Goal: Task Accomplishment & Management: Complete application form

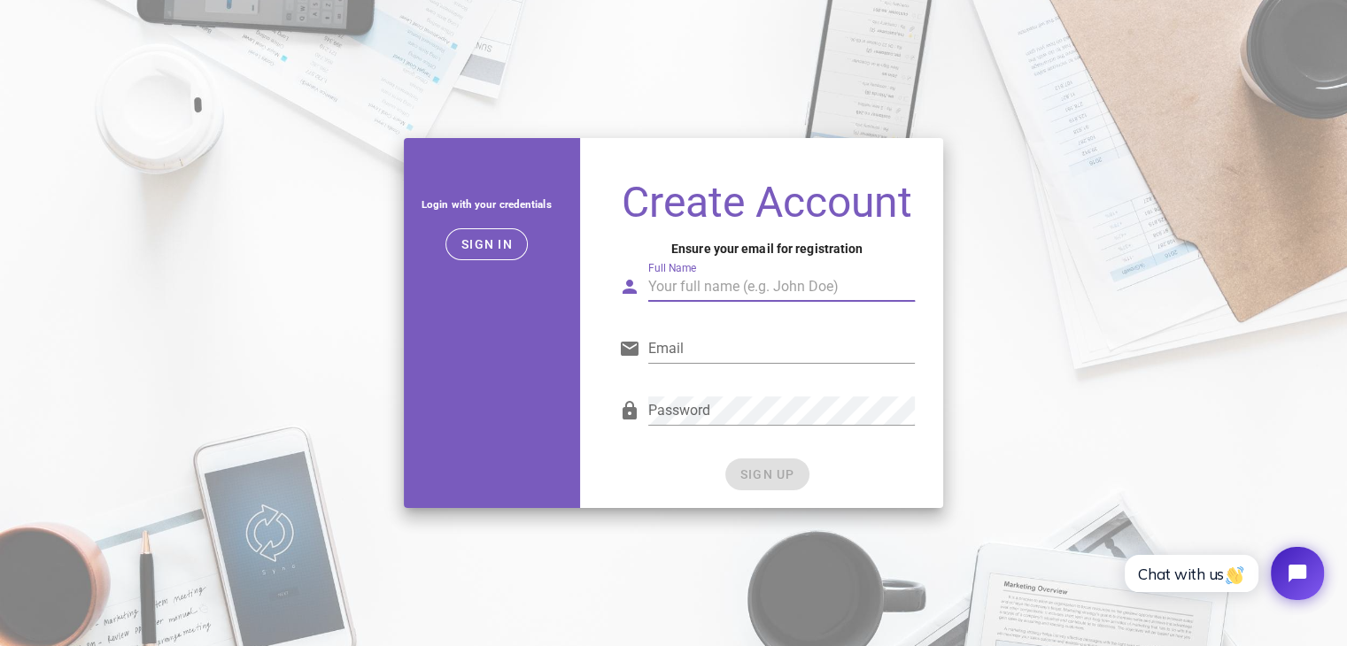
click at [783, 300] on div "Full Name" at bounding box center [781, 287] width 267 height 28
type input "[PERSON_NAME]"
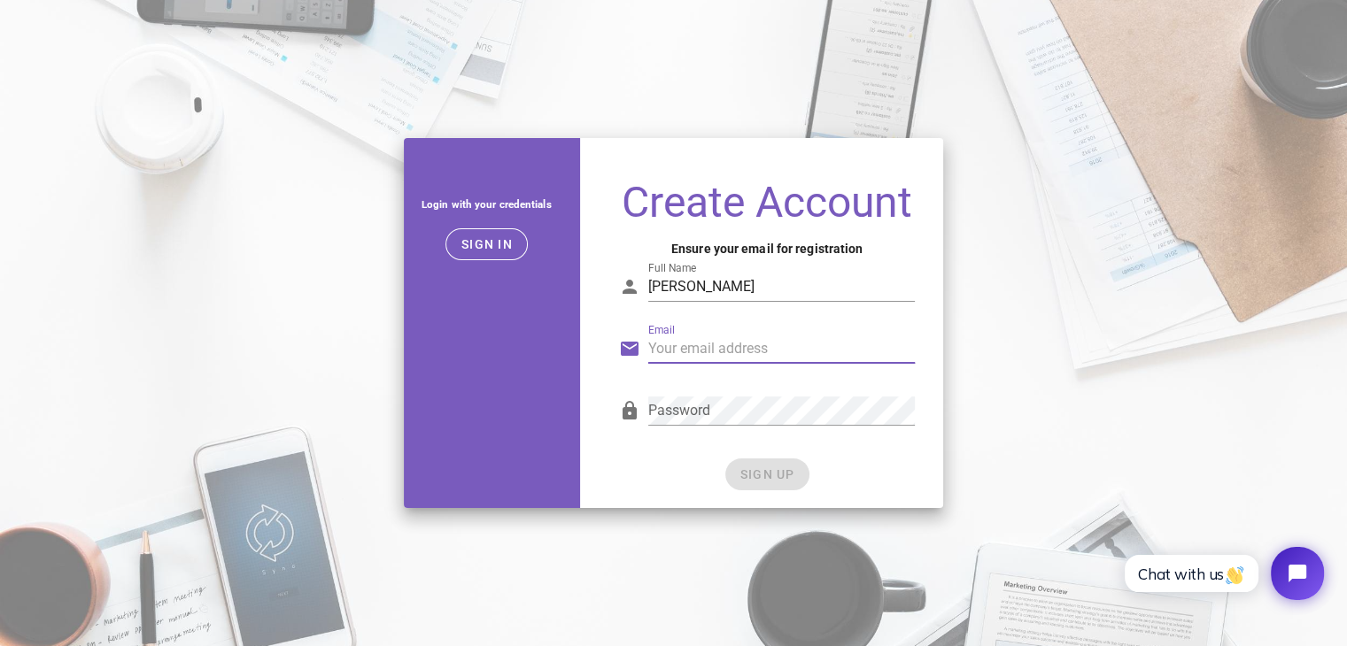
click at [667, 348] on input "Email" at bounding box center [781, 349] width 267 height 28
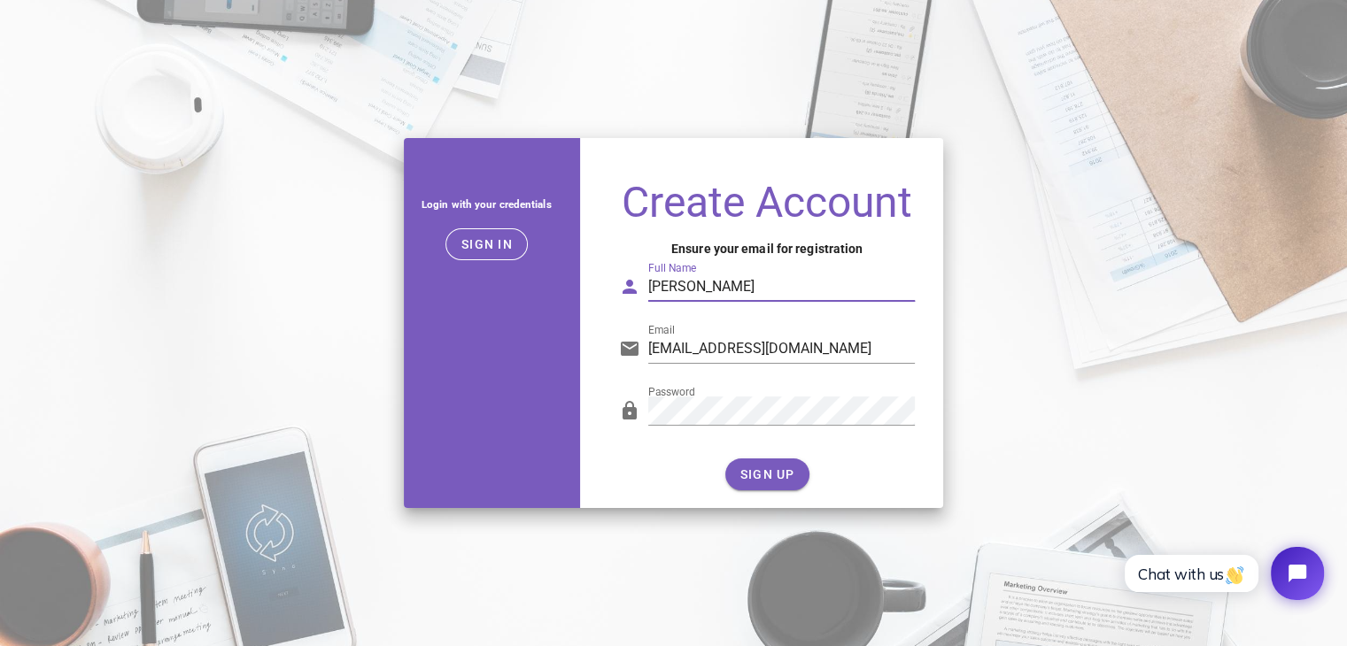
click at [731, 290] on input "[PERSON_NAME]" at bounding box center [781, 287] width 267 height 28
click at [751, 475] on span "SIGN UP" at bounding box center [767, 474] width 56 height 14
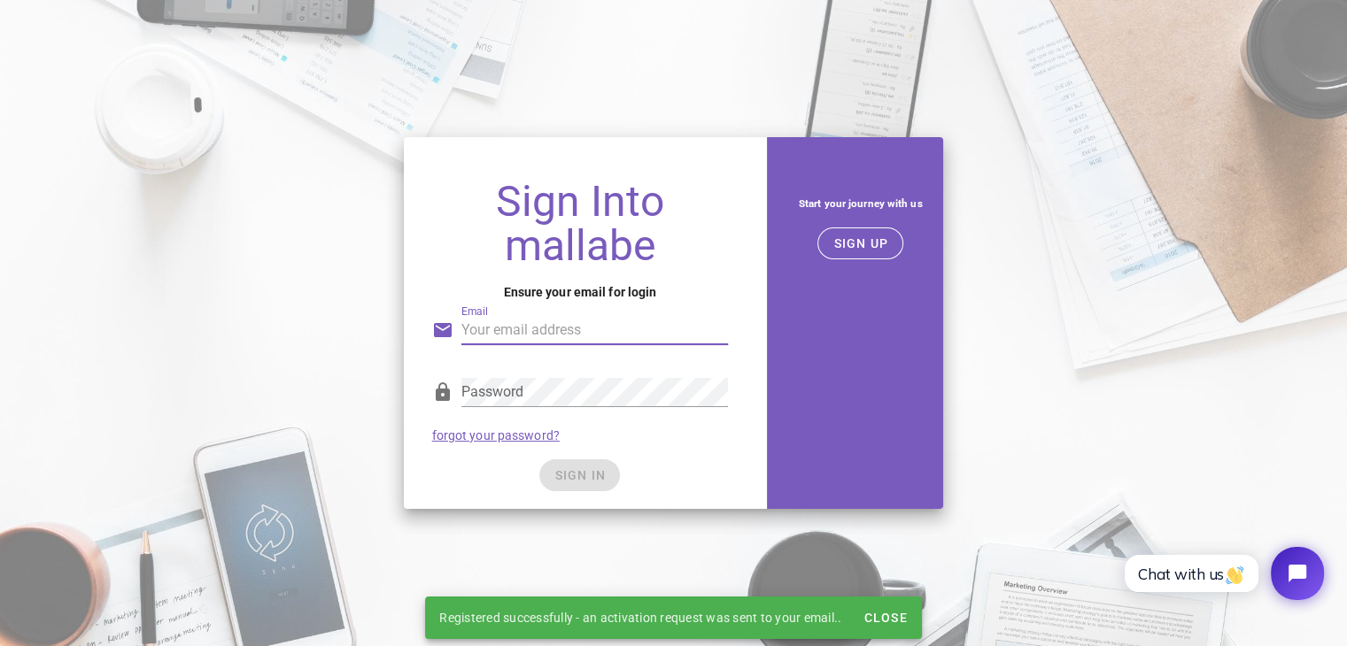
click at [536, 332] on input "Email" at bounding box center [594, 330] width 267 height 28
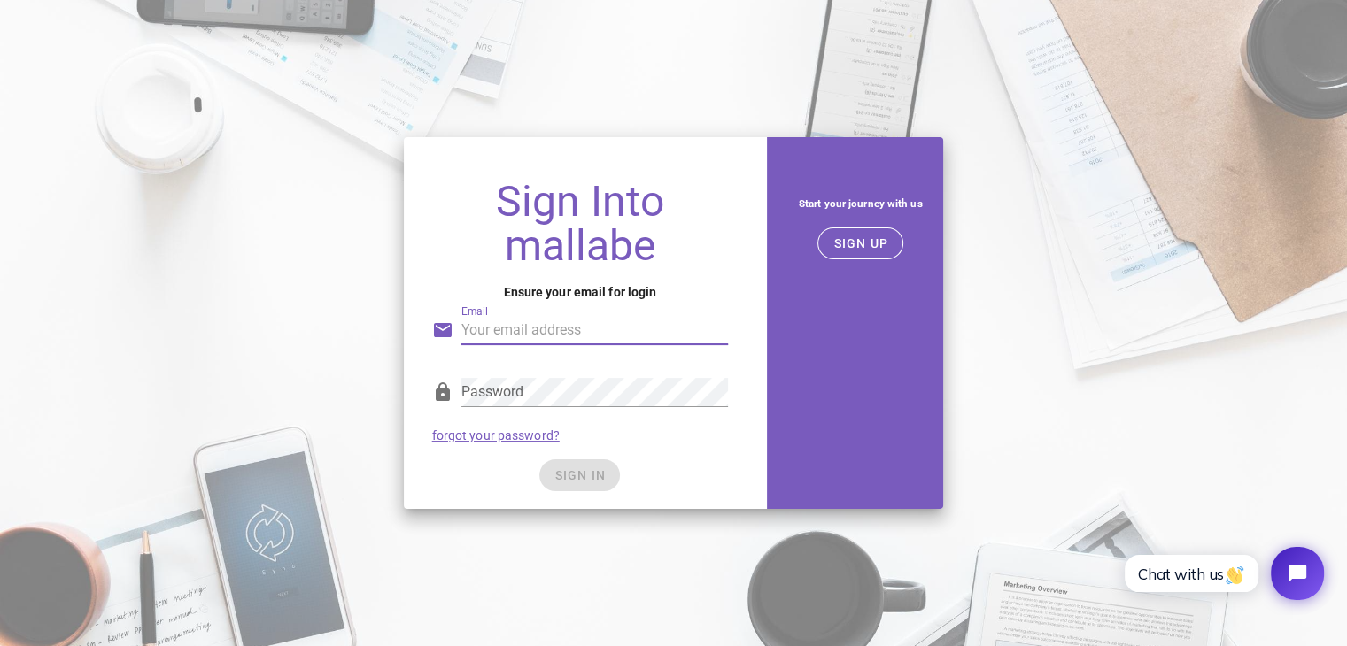
click at [468, 136] on div "Sign Into mallabe Ensure your email for login Email Password forgot your passwo…" at bounding box center [580, 323] width 374 height 393
click at [837, 237] on span "SIGN UP" at bounding box center [860, 243] width 56 height 14
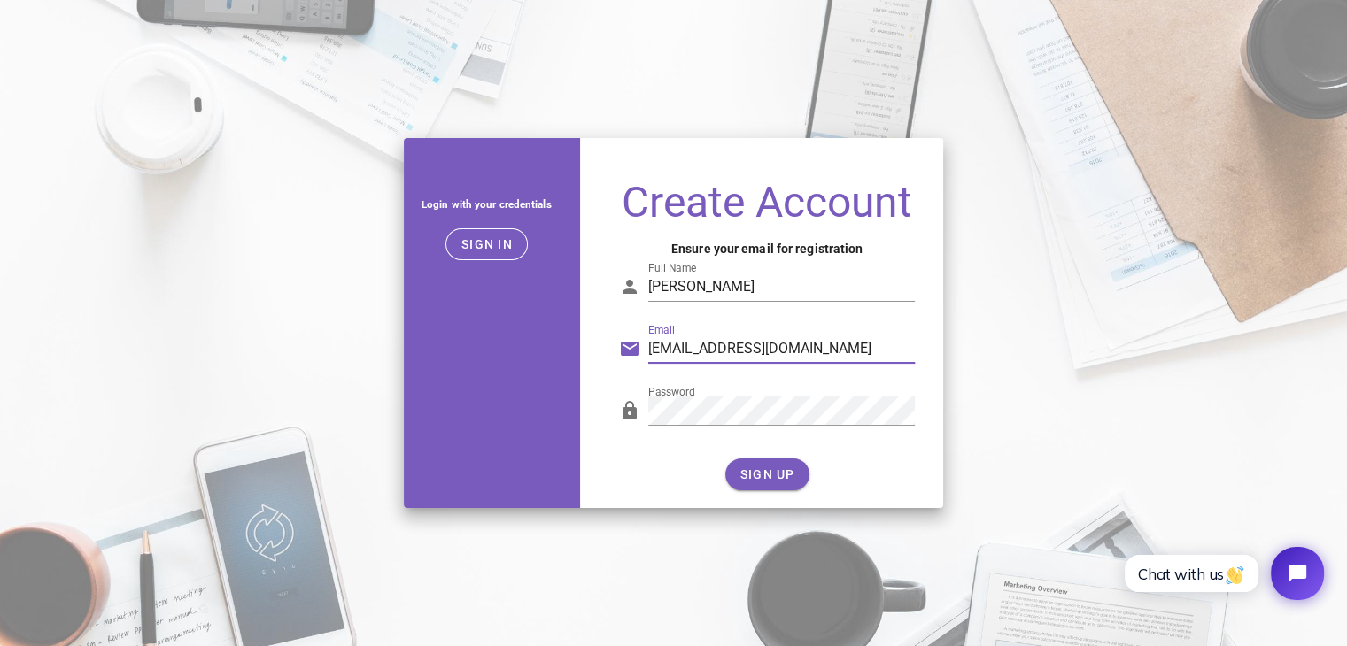
click at [811, 344] on input "[EMAIL_ADDRESS][DOMAIN_NAME]" at bounding box center [781, 349] width 267 height 28
type input "souravmondal0020@gmaill.com"
click at [763, 471] on span "SIGN UP" at bounding box center [767, 474] width 56 height 14
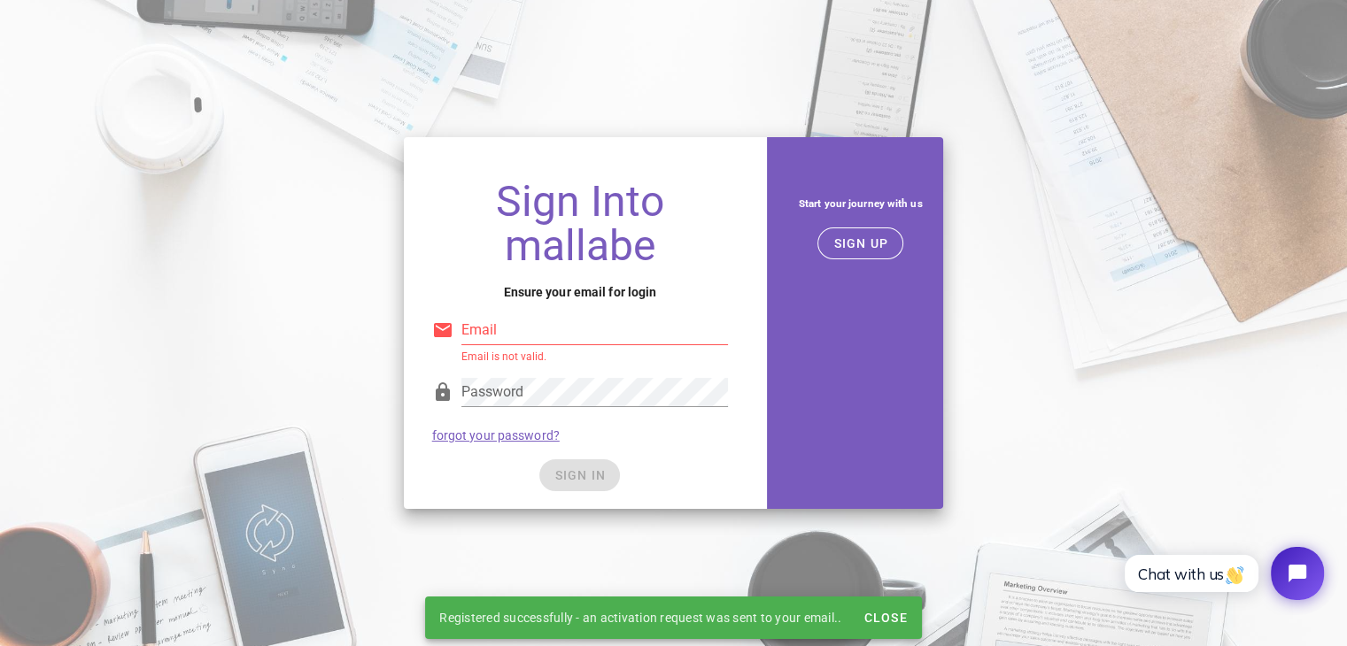
click at [491, 323] on input "Email" at bounding box center [594, 330] width 267 height 28
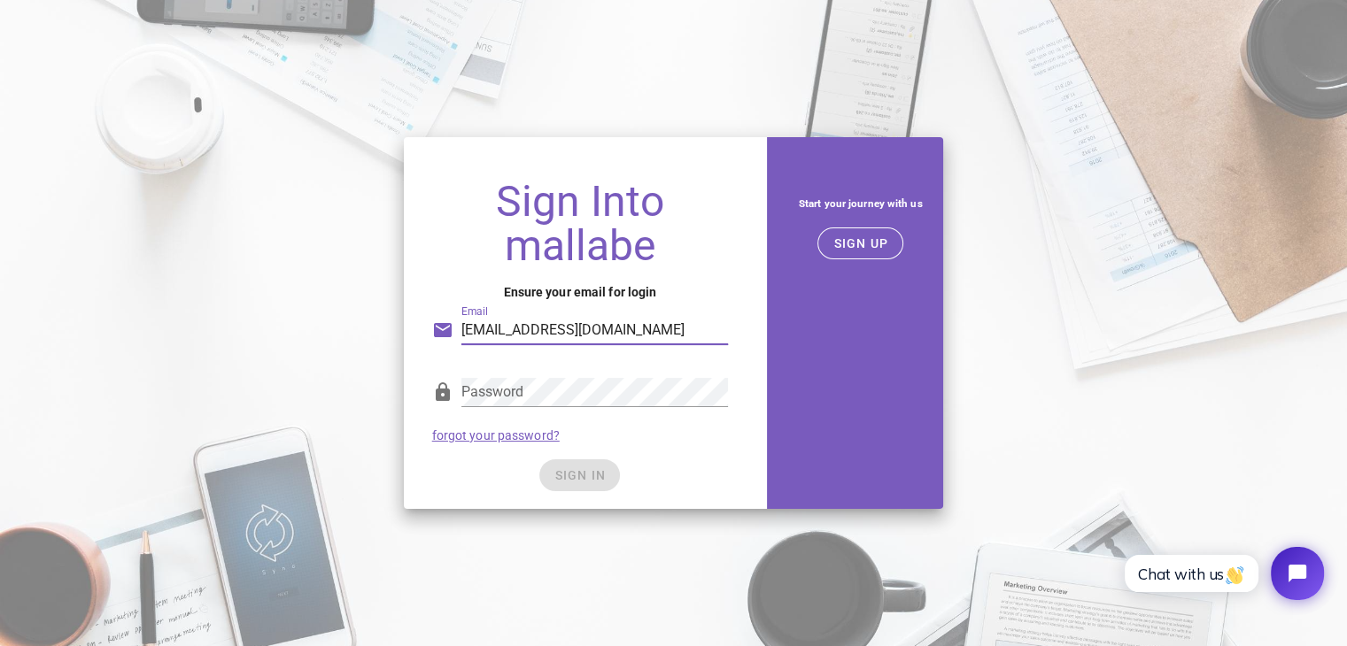
click at [629, 336] on input "[EMAIL_ADDRESS][DOMAIN_NAME]" at bounding box center [594, 330] width 267 height 28
type input "[EMAIL_ADDRESS][DOMAIN_NAME]"
click at [614, 327] on input "[EMAIL_ADDRESS][DOMAIN_NAME]" at bounding box center [594, 330] width 267 height 28
click at [591, 465] on button "SIGN IN" at bounding box center [579, 475] width 81 height 32
click at [465, 440] on link "forgot your password?" at bounding box center [495, 435] width 127 height 14
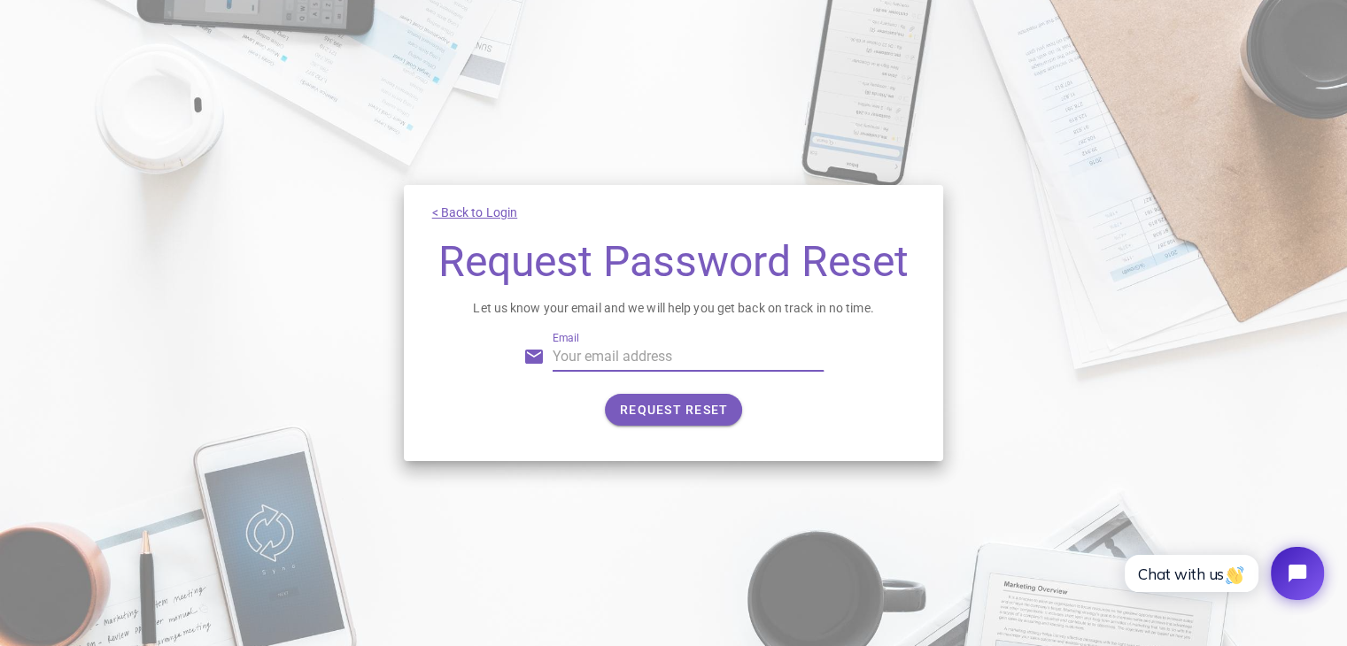
click at [632, 348] on input "Email" at bounding box center [688, 357] width 272 height 28
click at [716, 359] on input "[EMAIL_ADDRESS][DOMAIN_NAME]" at bounding box center [688, 357] width 272 height 28
type input "[EMAIL_ADDRESS][DOMAIN_NAME]"
click at [706, 413] on span "REQUEST RESET" at bounding box center [673, 410] width 109 height 14
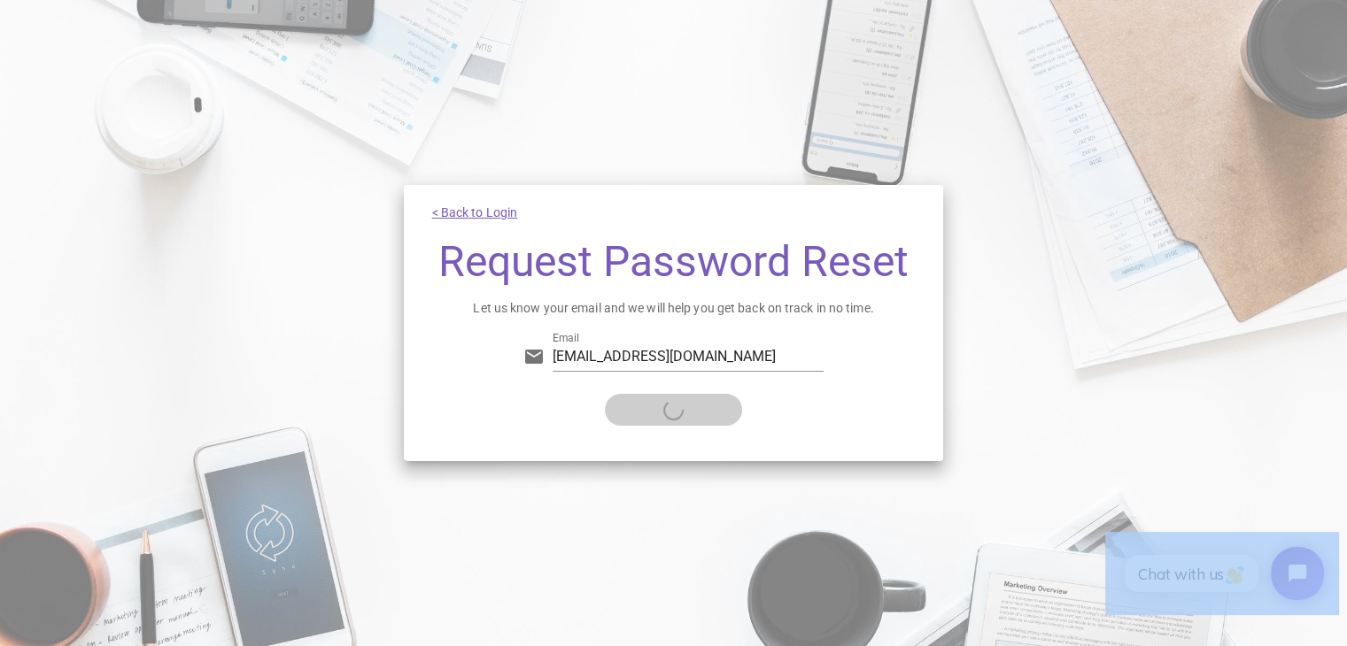
click at [706, 413] on div "REQUEST RESET" at bounding box center [673, 410] width 301 height 32
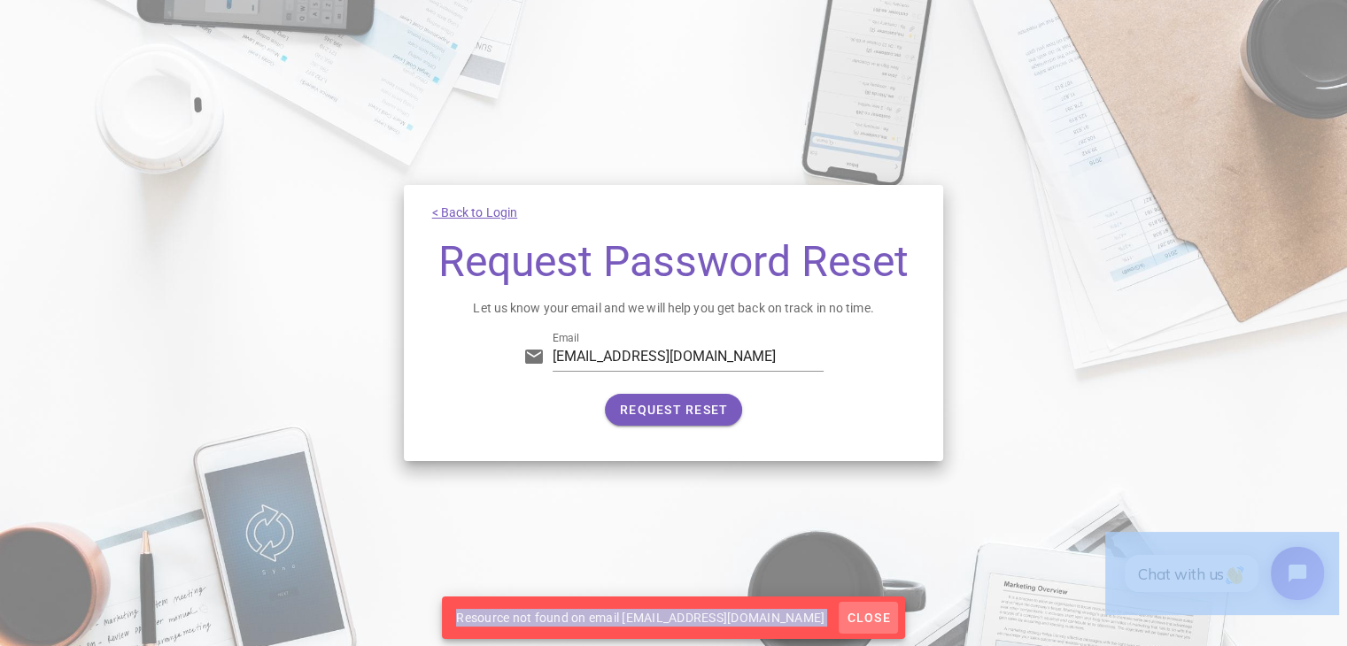
click at [850, 611] on span "Close" at bounding box center [867, 618] width 44 height 14
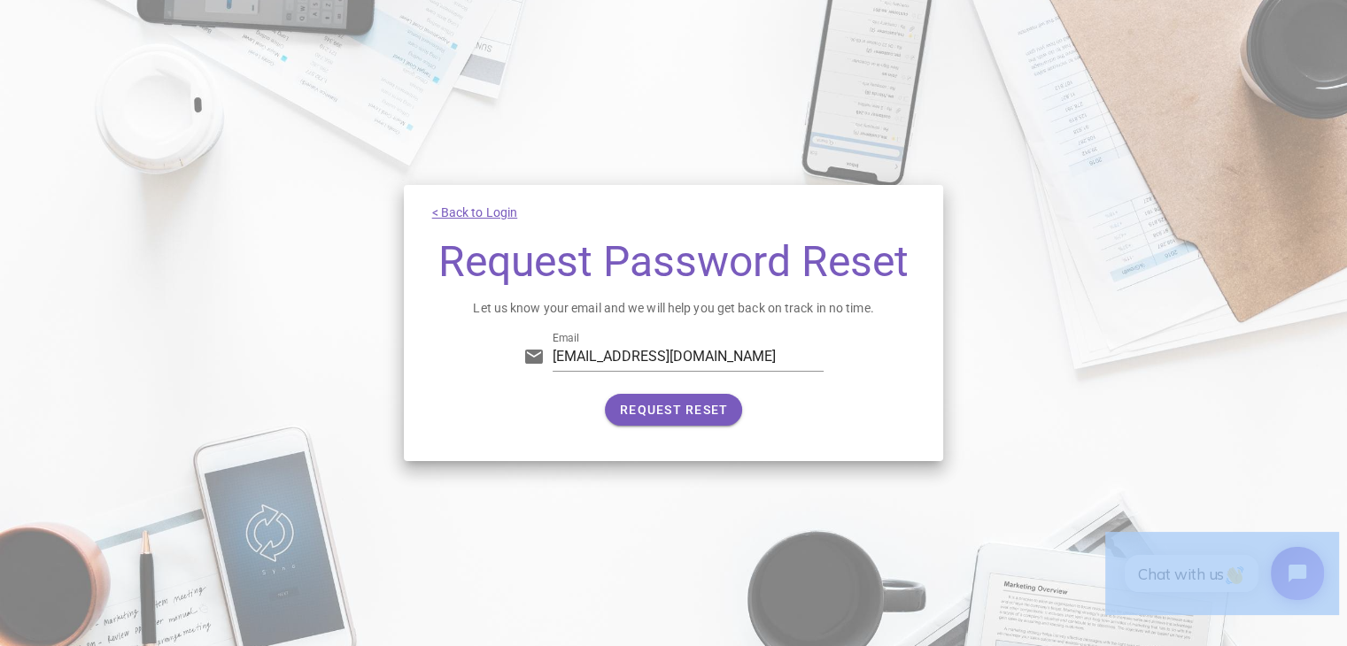
click at [475, 213] on link "< Back to Login" at bounding box center [475, 212] width 86 height 14
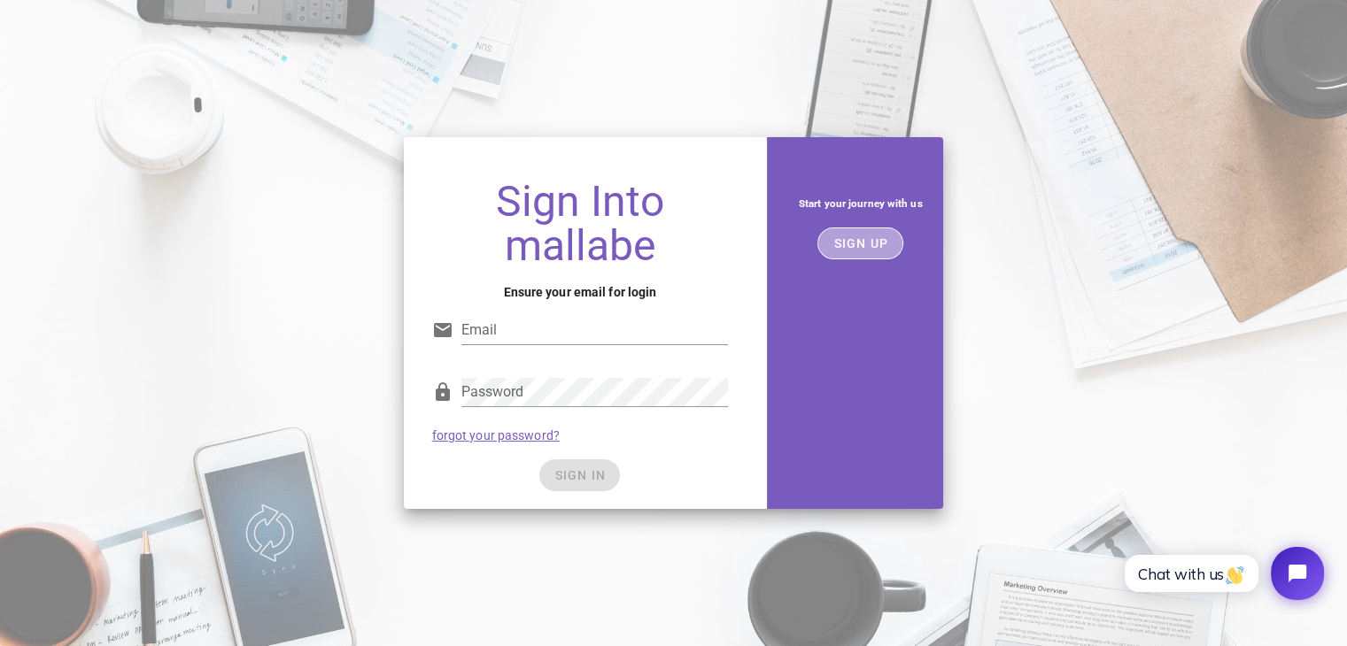
click at [856, 248] on span "SIGN UP" at bounding box center [860, 243] width 56 height 14
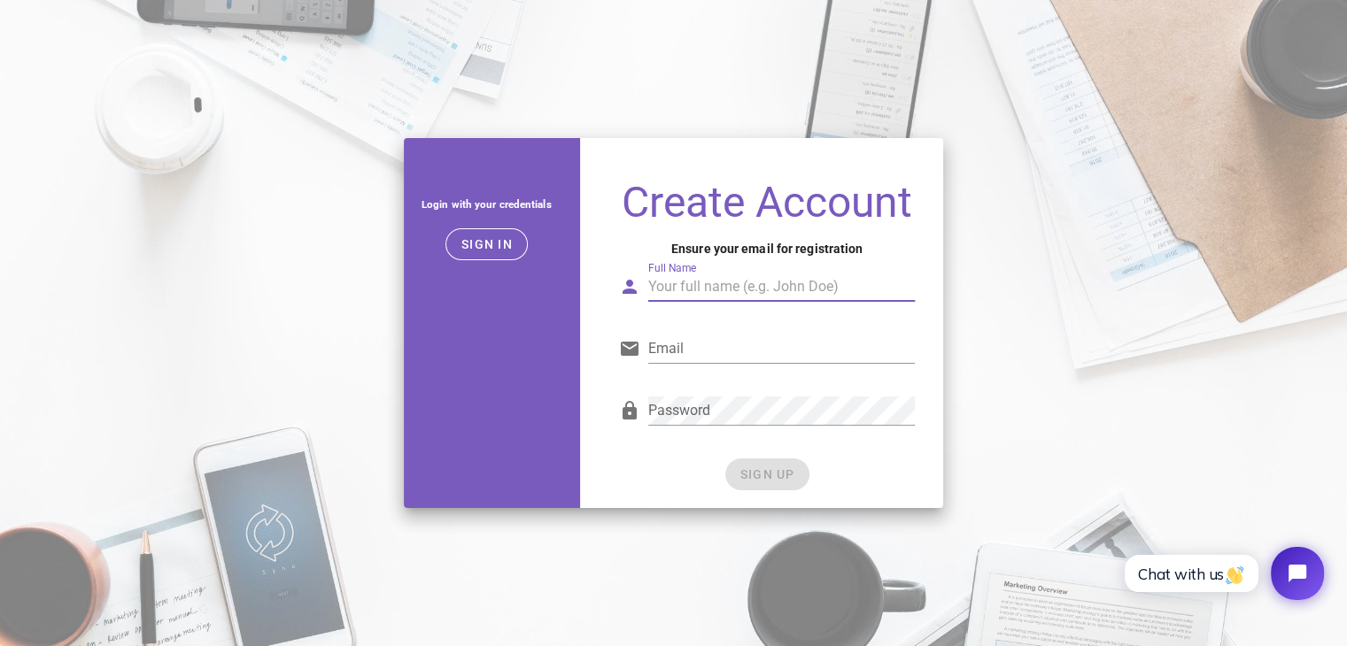
click at [754, 292] on input "Full Name" at bounding box center [781, 287] width 267 height 28
type input "[PERSON_NAME]"
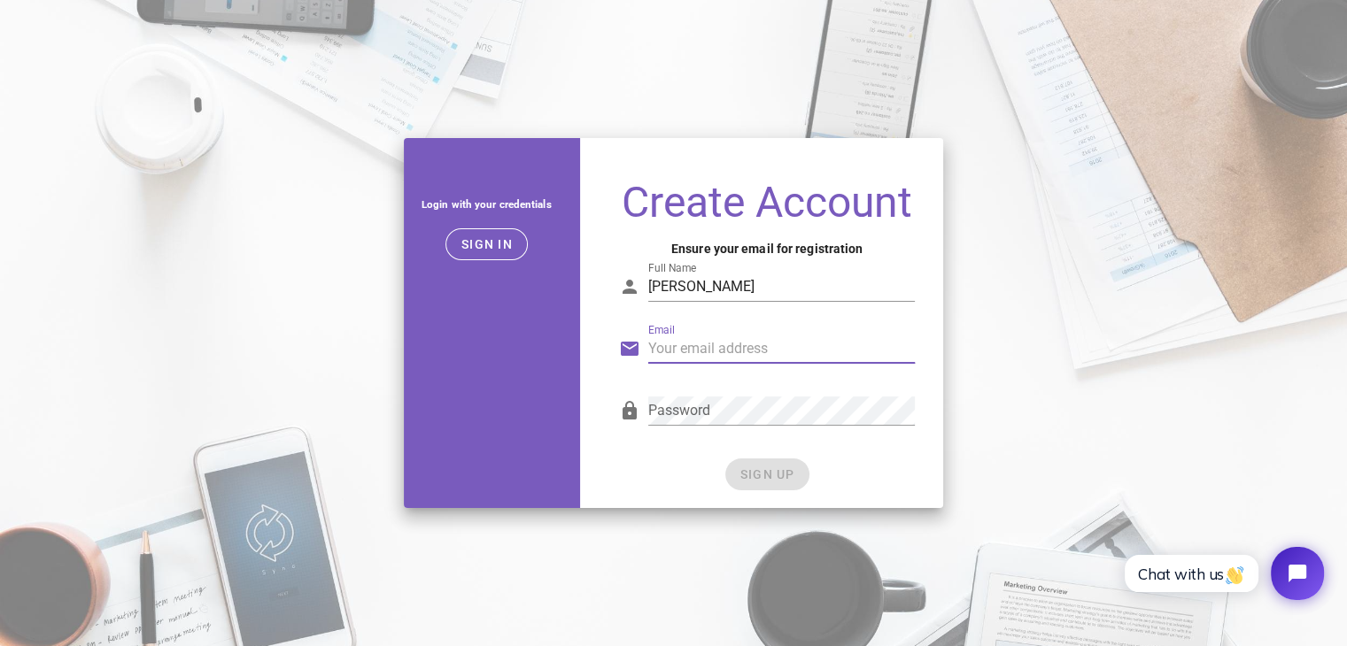
click at [726, 351] on input "Email" at bounding box center [781, 349] width 267 height 28
click at [815, 349] on input "[EMAIL_ADDRESS][DOMAIN_NAME]" at bounding box center [781, 349] width 267 height 28
type input "[EMAIL_ADDRESS][DOMAIN_NAME]"
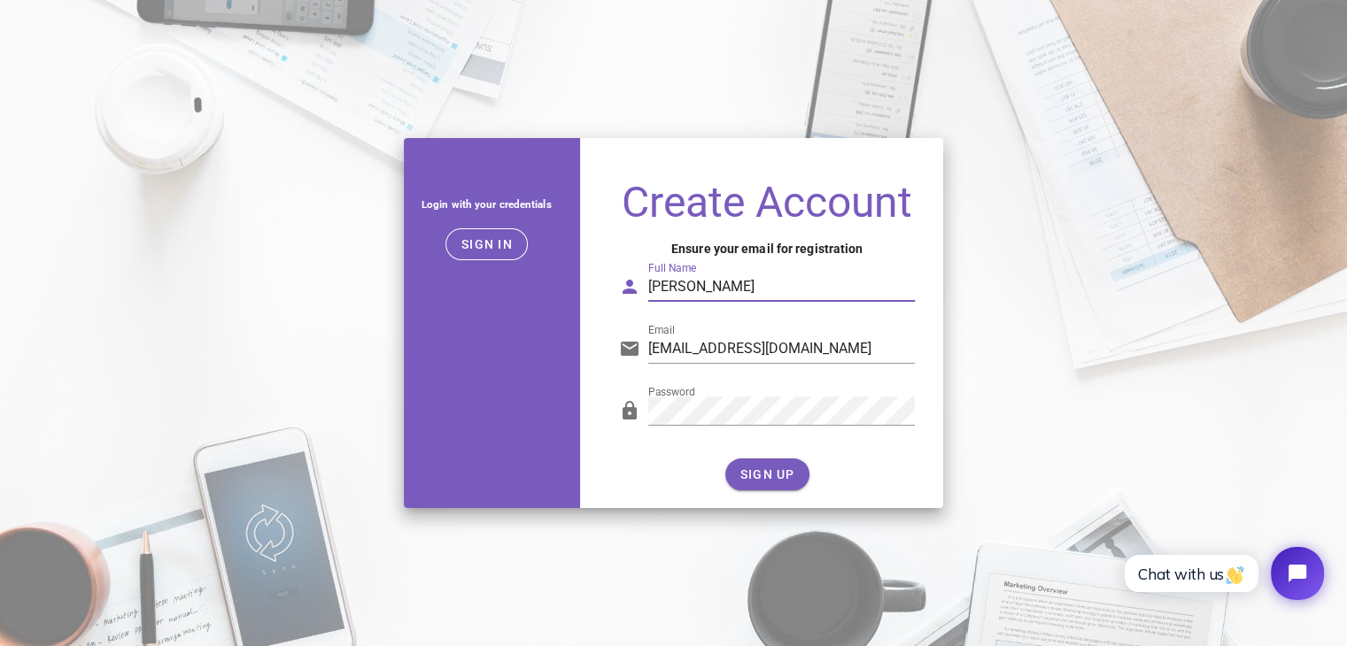
click at [691, 282] on input "[PERSON_NAME]" at bounding box center [781, 287] width 267 height 28
type input "[PERSON_NAME] [PERSON_NAME]"
click at [765, 468] on span "SIGN UP" at bounding box center [767, 474] width 56 height 14
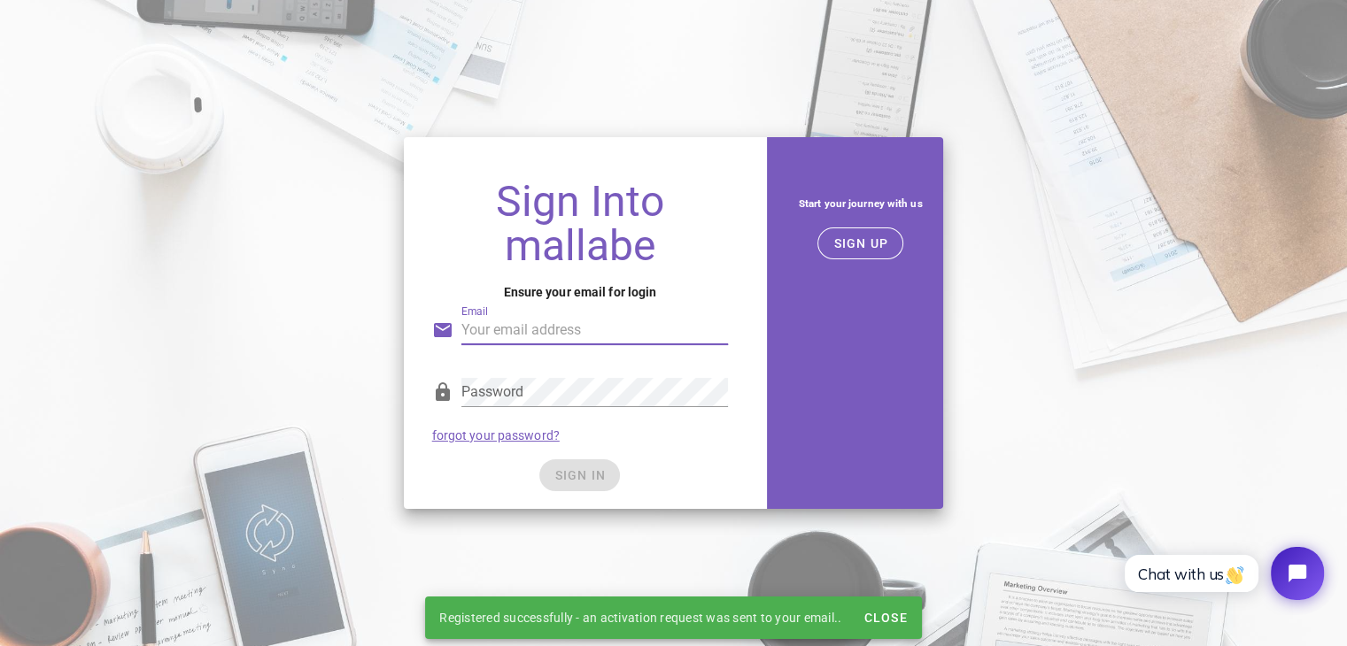
click at [506, 332] on input "Email" at bounding box center [594, 330] width 267 height 28
click at [615, 328] on input "[EMAIL_ADDRESS][DOMAIN_NAME]" at bounding box center [594, 330] width 267 height 28
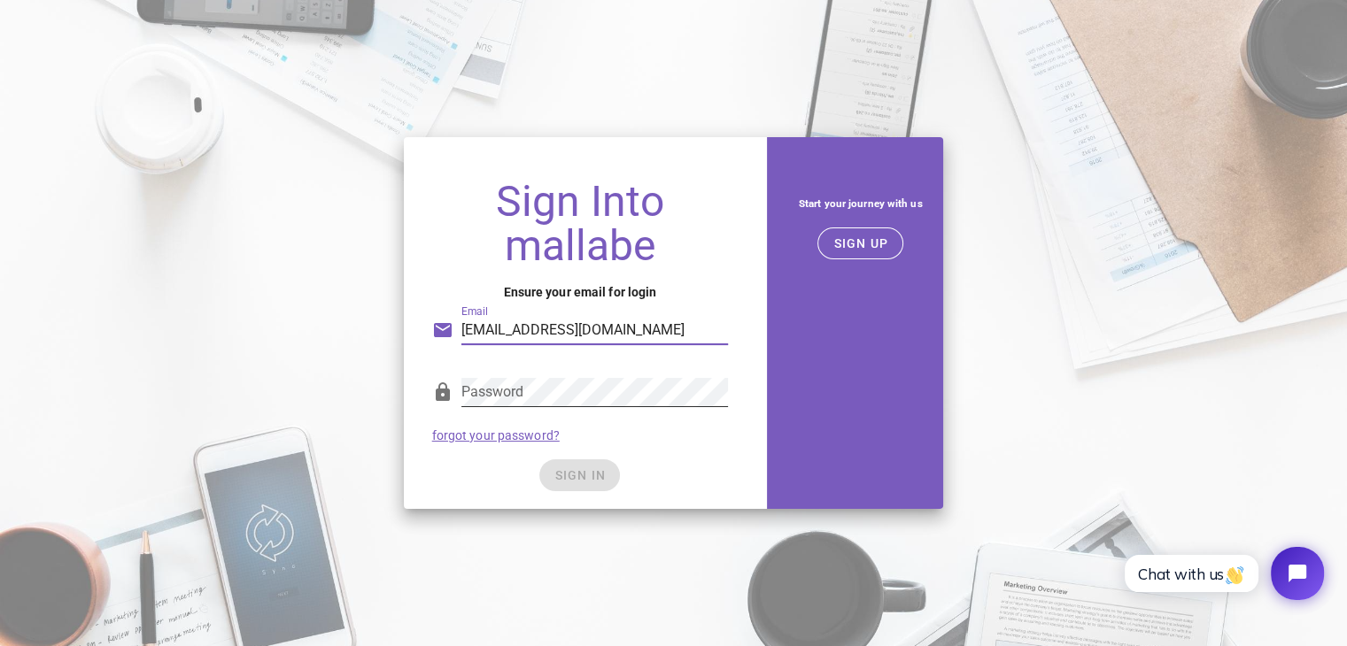
type input "[EMAIL_ADDRESS][DOMAIN_NAME]"
click at [570, 375] on div "Password" at bounding box center [580, 396] width 297 height 58
click at [552, 335] on input "[EMAIL_ADDRESS][DOMAIN_NAME]" at bounding box center [594, 330] width 267 height 28
click at [572, 472] on span "SIGN IN" at bounding box center [579, 475] width 52 height 14
click at [555, 482] on span "SIGN IN" at bounding box center [579, 475] width 52 height 14
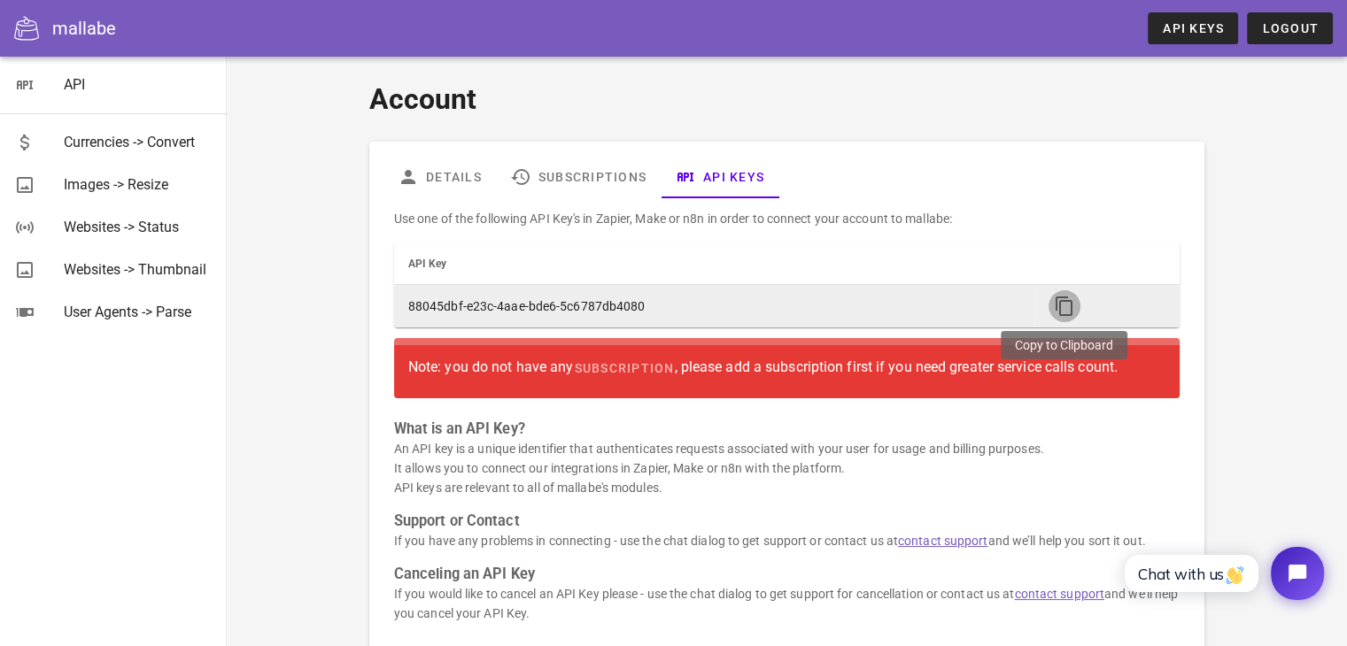
click at [1071, 311] on icon "button" at bounding box center [1064, 306] width 21 height 21
click at [1061, 306] on icon "button" at bounding box center [1064, 306] width 21 height 21
